Goal: Check status

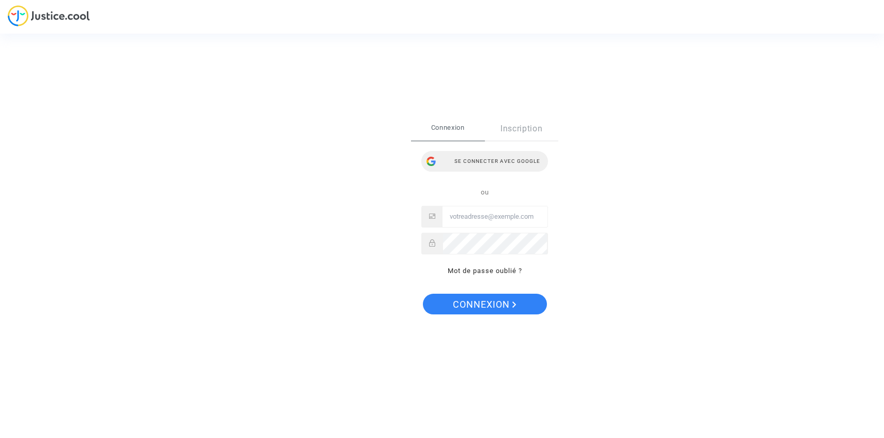
click at [484, 154] on div "Se connecter avec Google" at bounding box center [484, 161] width 127 height 21
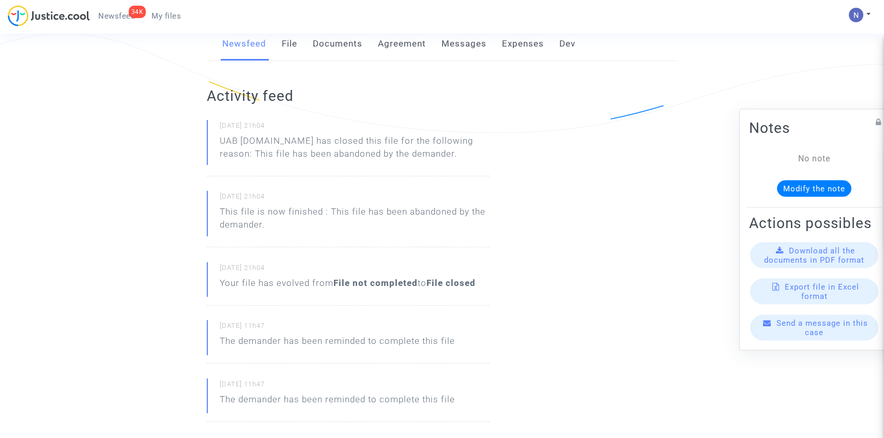
scroll to position [225, 0]
